Goal: Task Accomplishment & Management: Complete application form

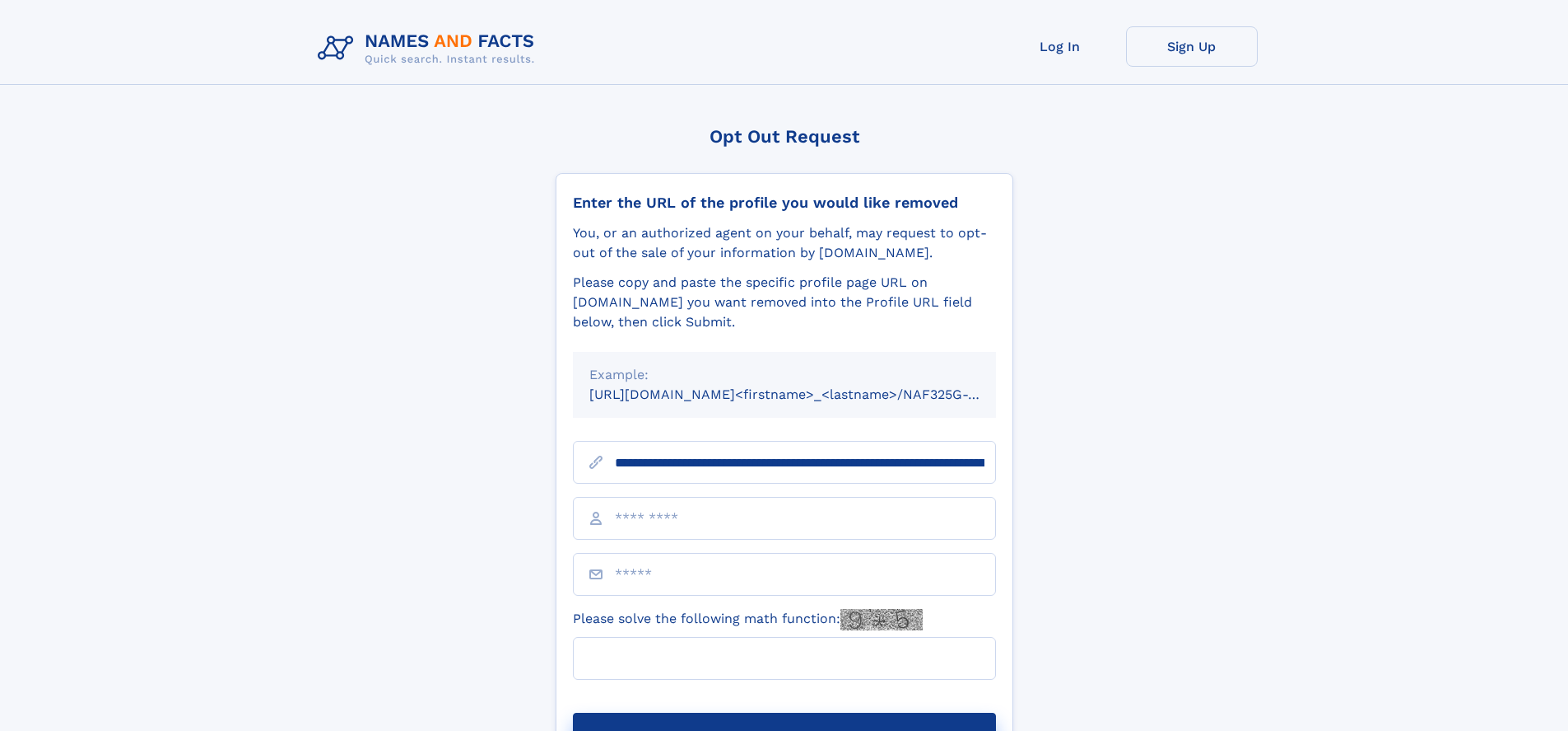
scroll to position [0, 202]
type input "**********"
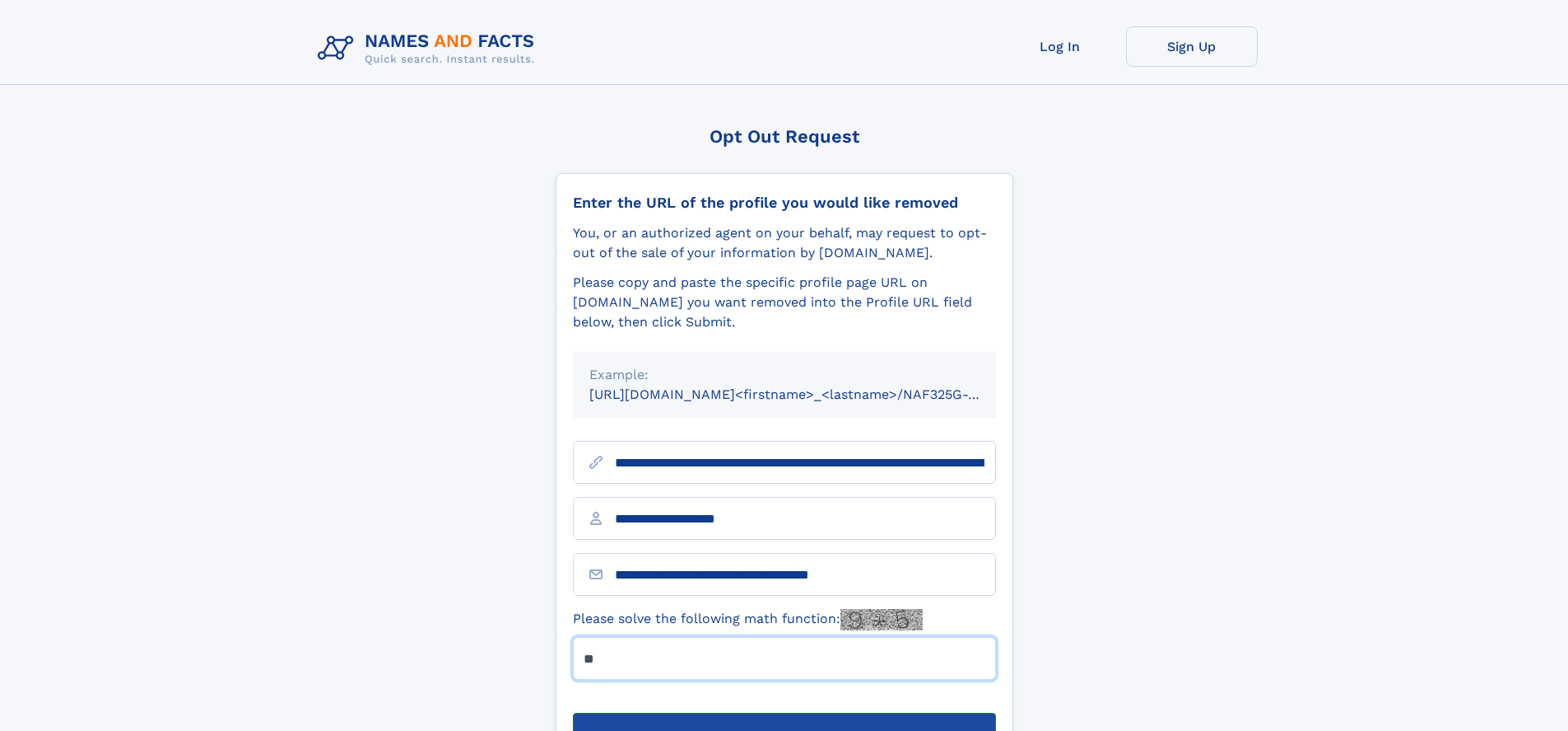
type input "**"
click at [784, 712] on button "Submit Opt Out Request" at bounding box center [784, 738] width 423 height 53
